Goal: Information Seeking & Learning: Learn about a topic

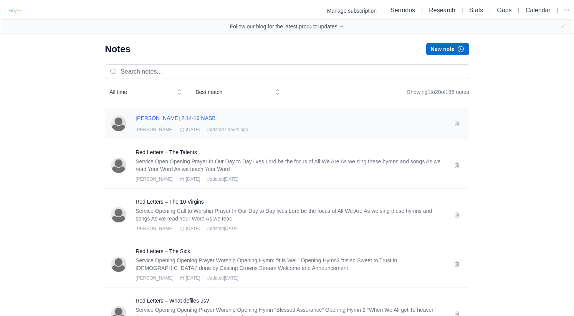
click at [219, 120] on h3 "James 2:14-19 NASB" at bounding box center [290, 118] width 309 height 8
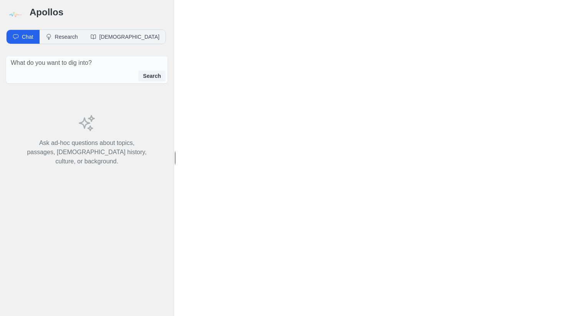
click at [204, 119] on div at bounding box center [378, 158] width 404 height 316
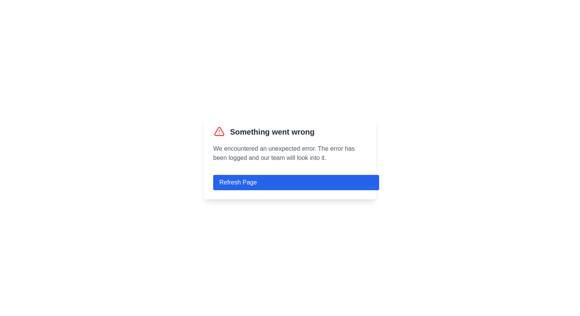
click at [259, 182] on button "Refresh Page" at bounding box center [296, 182] width 166 height 15
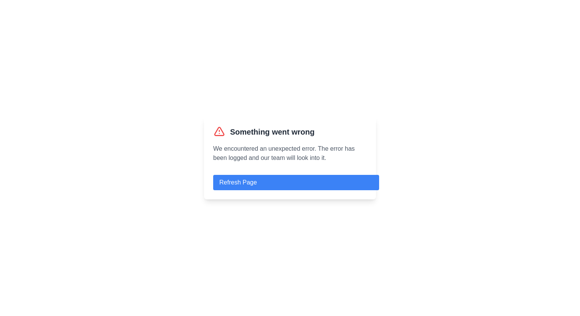
click at [254, 192] on div "Something went wrong We encountered an unexpected error. The error has been log…" at bounding box center [290, 158] width 172 height 83
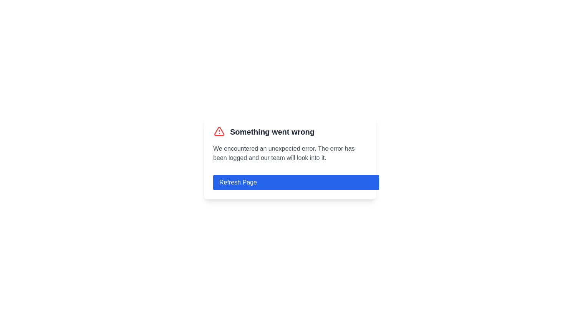
click at [254, 189] on button "Refresh Page" at bounding box center [296, 182] width 166 height 15
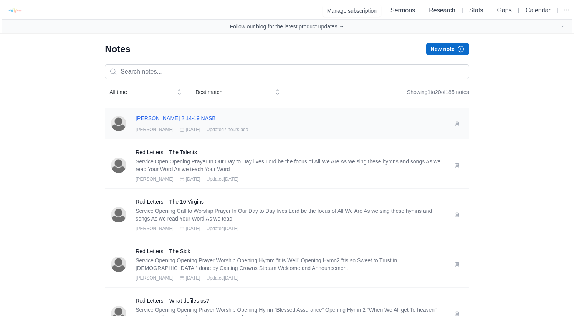
click at [171, 116] on h3 "James 2:14-19 NASB" at bounding box center [290, 118] width 309 height 8
